Goal: Task Accomplishment & Management: Manage account settings

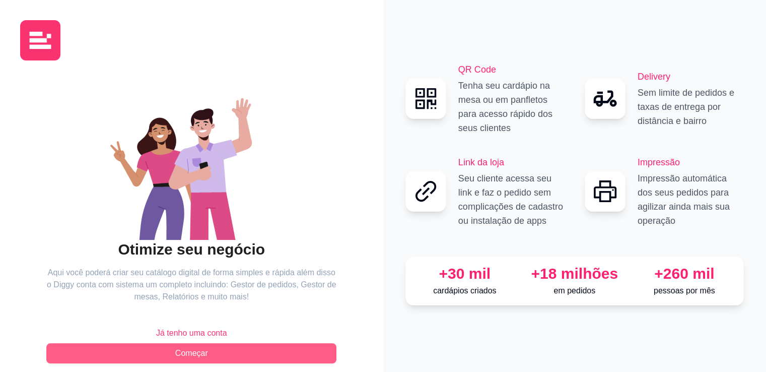
click at [288, 353] on button "Começar" at bounding box center [191, 353] width 290 height 20
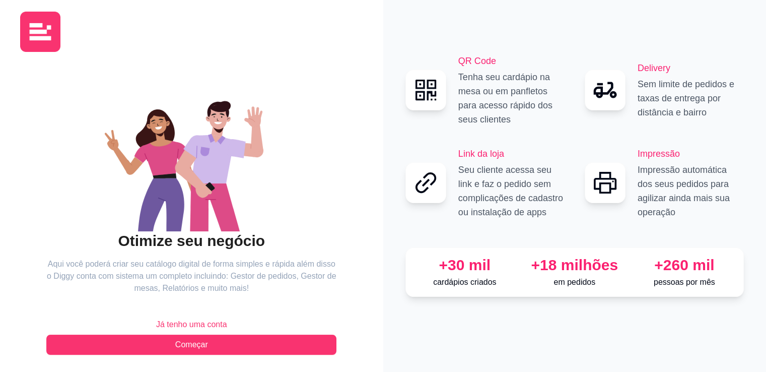
scroll to position [12, 0]
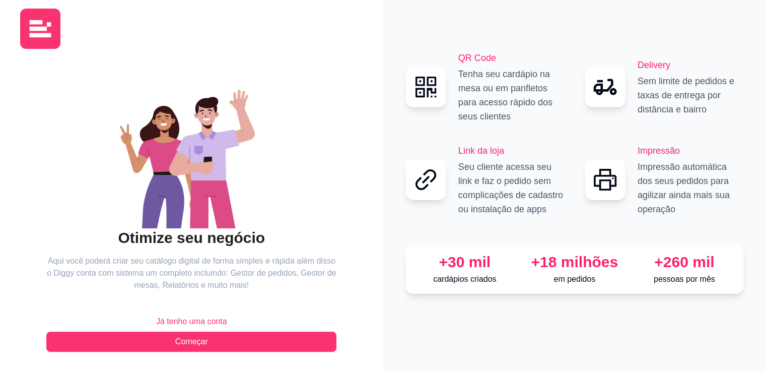
click at [192, 321] on span "Já tenho uma conta" at bounding box center [191, 321] width 71 height 12
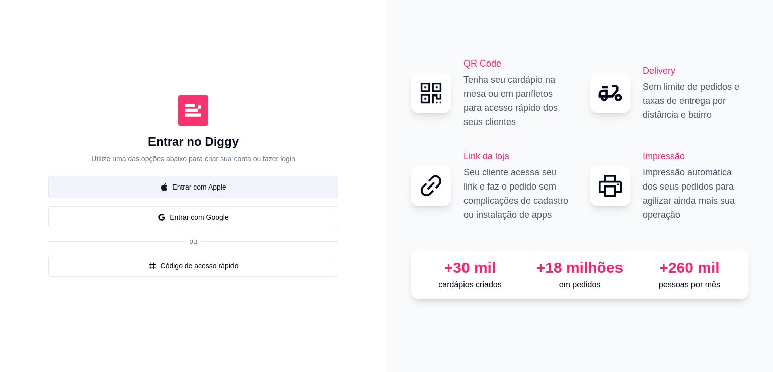
click at [207, 196] on button "Entrar com Apple" at bounding box center [193, 187] width 290 height 22
